Goal: Task Accomplishment & Management: Manage account settings

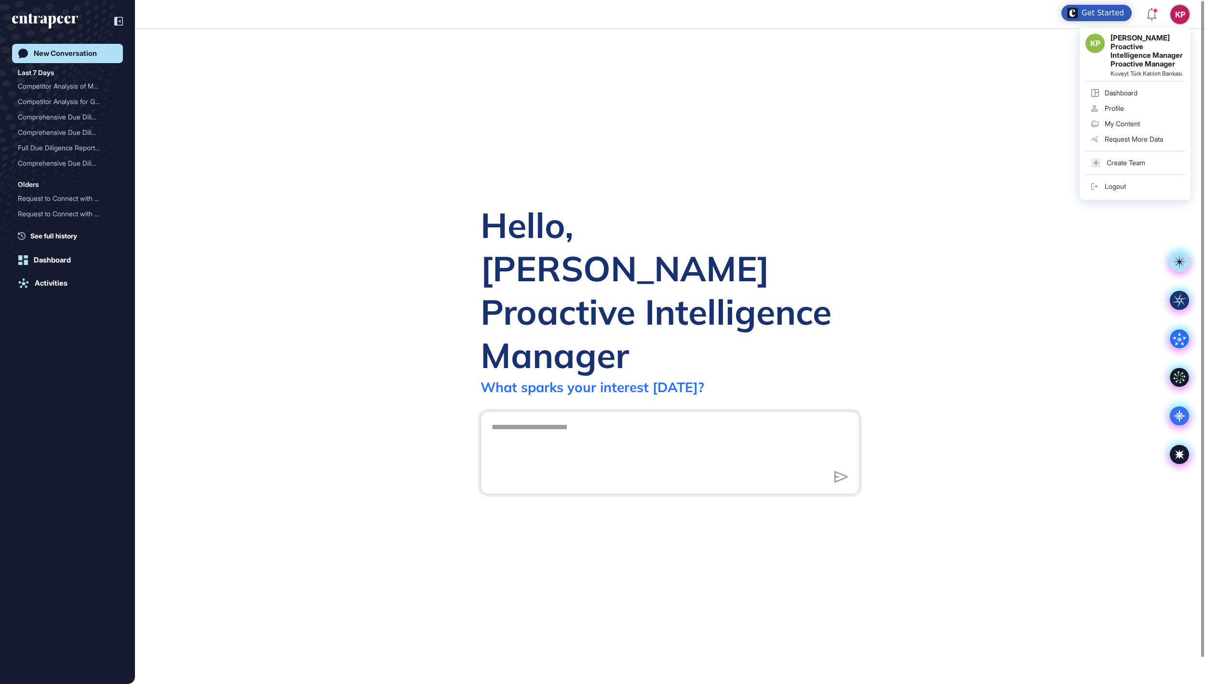
click at [1116, 190] on div "Logout" at bounding box center [1115, 187] width 21 height 8
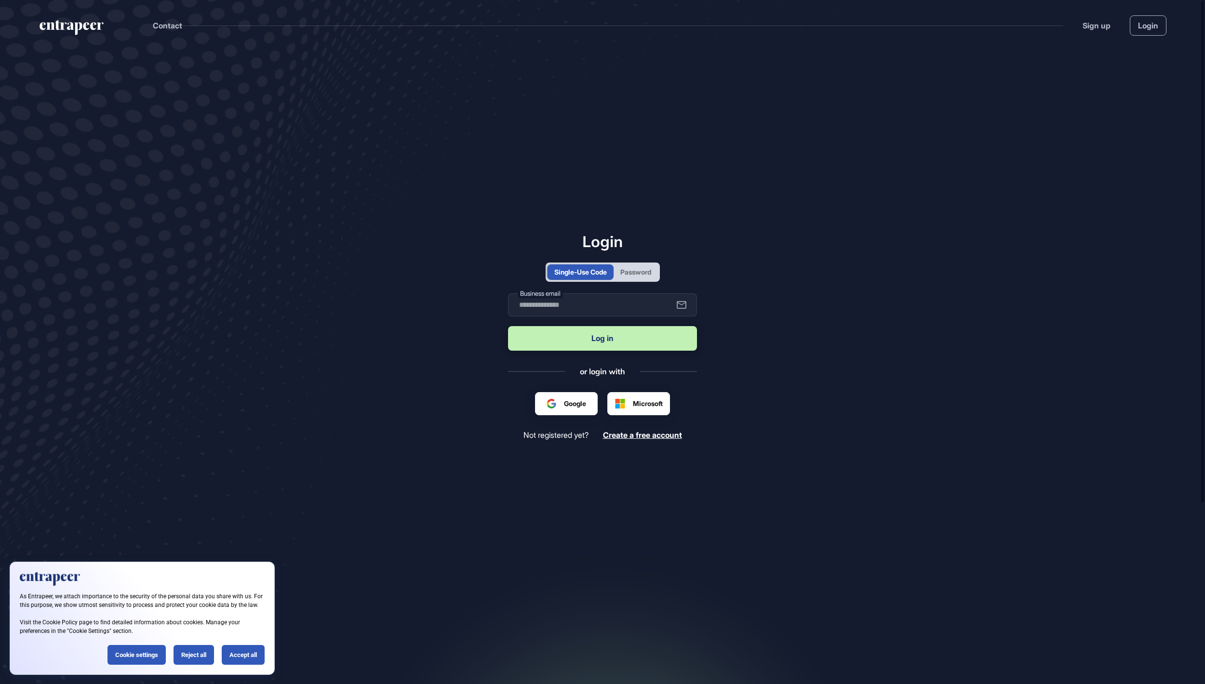
click at [651, 271] on div "Password" at bounding box center [635, 272] width 31 height 10
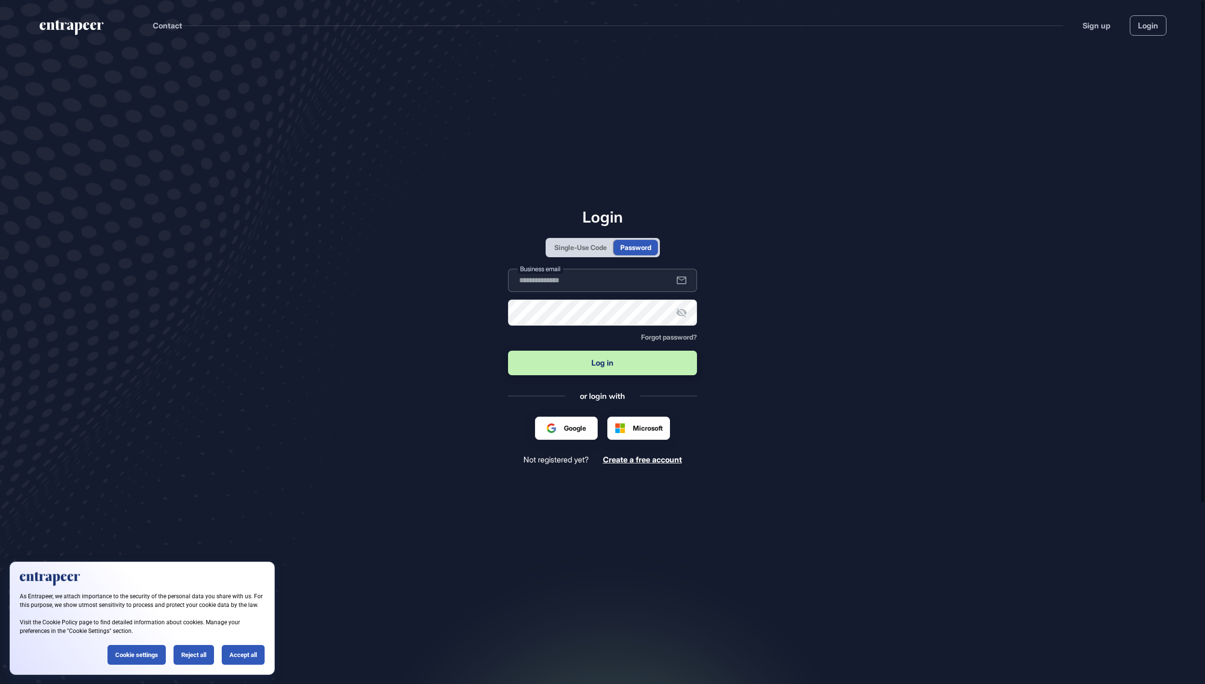
click at [629, 282] on input "text" at bounding box center [602, 280] width 189 height 23
type input "**********"
click at [602, 364] on button "Log in" at bounding box center [602, 363] width 189 height 25
click at [248, 652] on div "Accept all" at bounding box center [243, 655] width 43 height 20
